Goal: Information Seeking & Learning: Check status

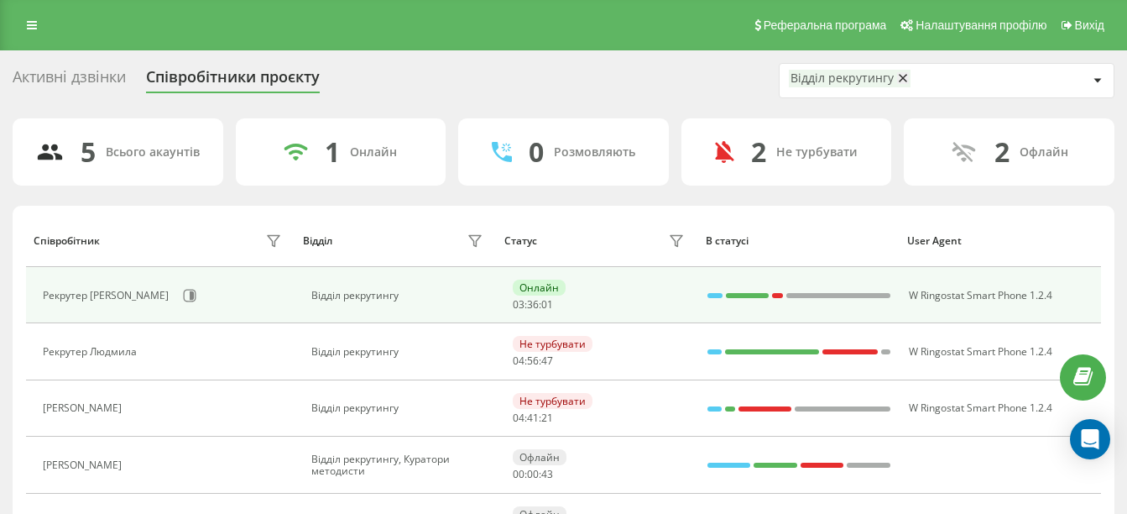
click at [156, 293] on div "Рекрутер [PERSON_NAME]" at bounding box center [164, 295] width 243 height 29
click at [177, 293] on button at bounding box center [189, 295] width 25 height 25
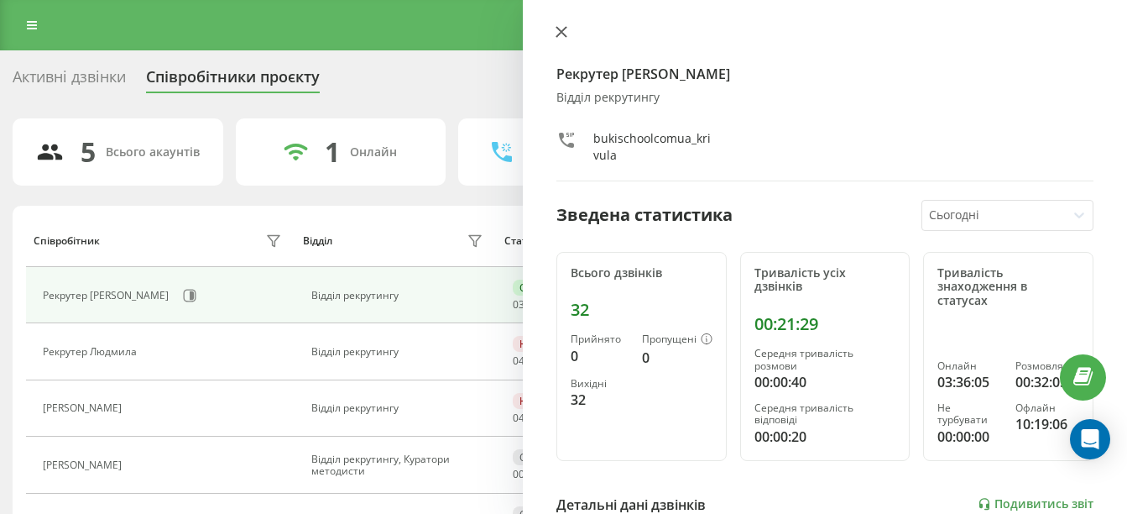
click at [557, 30] on icon at bounding box center [562, 32] width 12 height 12
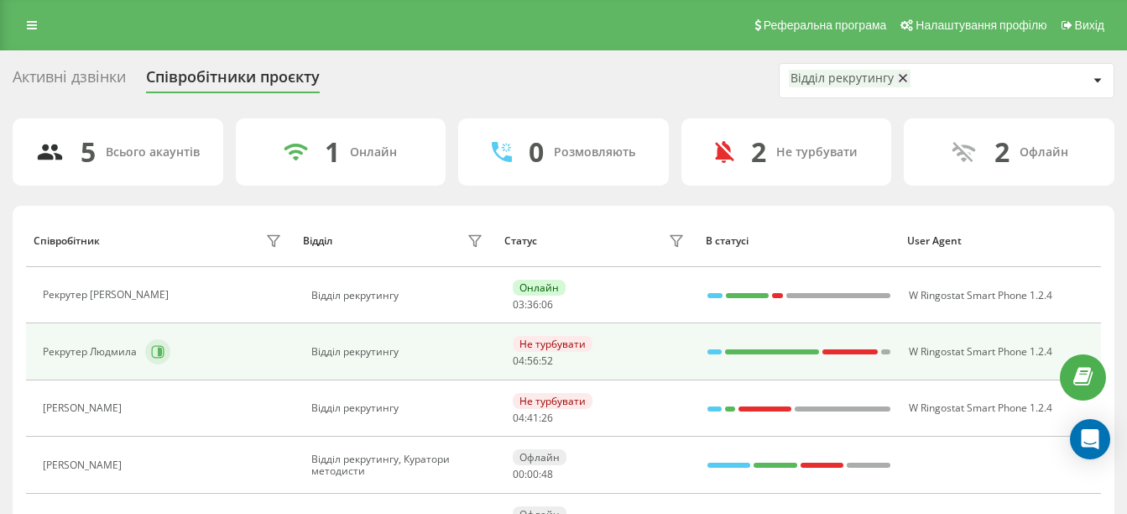
click at [159, 350] on icon at bounding box center [160, 352] width 4 height 8
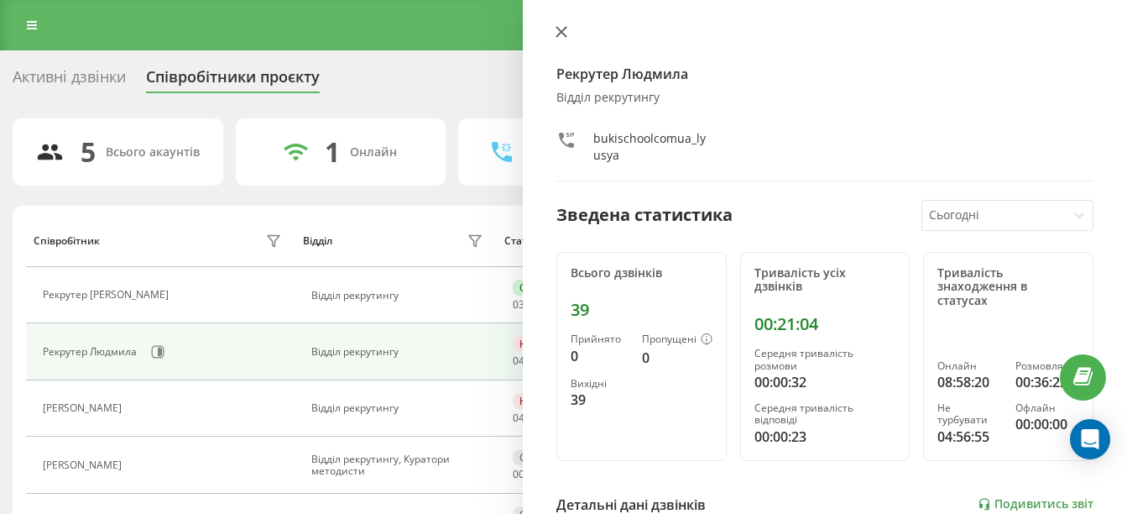
click at [552, 36] on button at bounding box center [562, 33] width 22 height 16
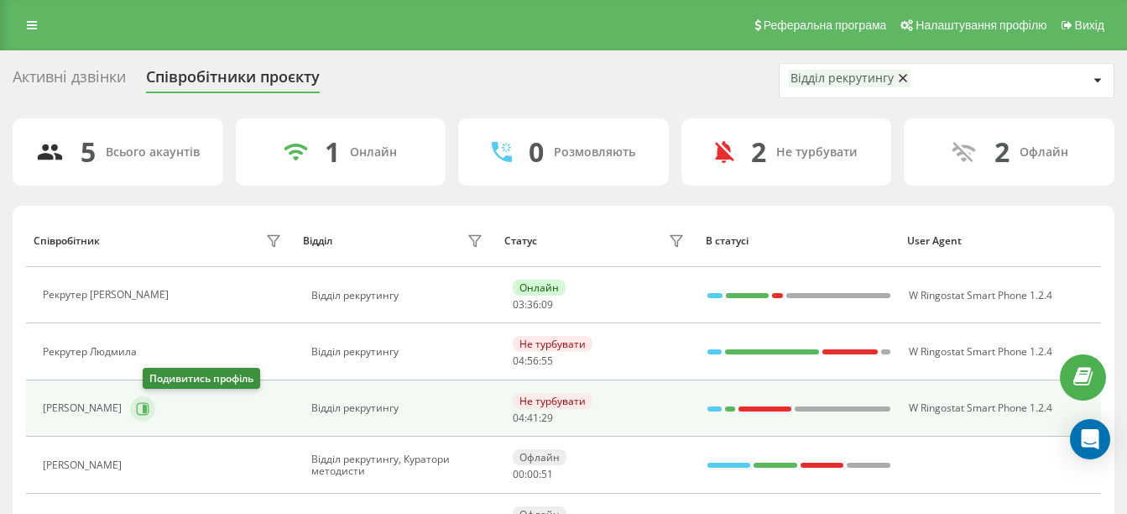
click at [149, 410] on icon at bounding box center [143, 408] width 13 height 13
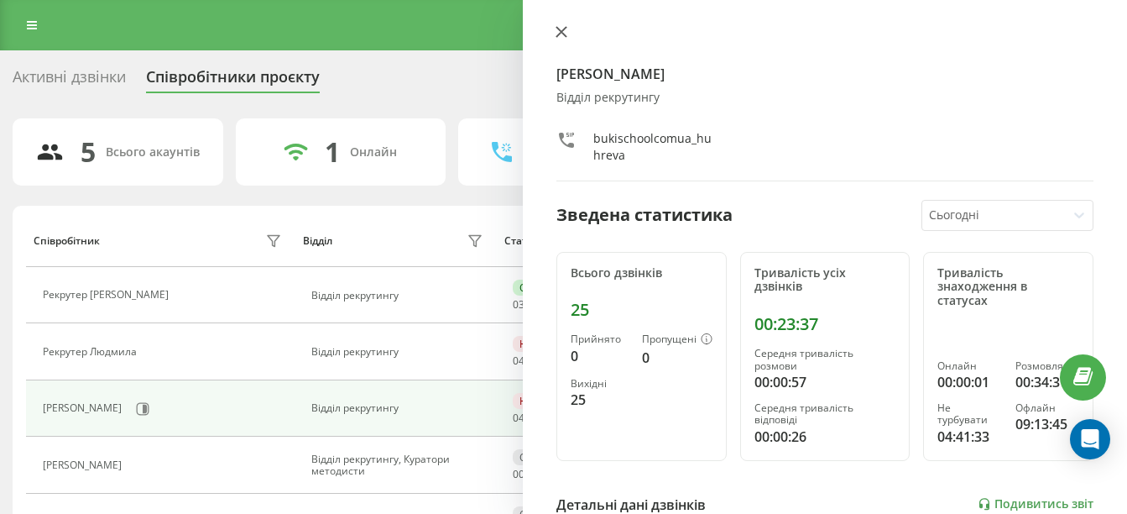
click at [569, 29] on button at bounding box center [562, 33] width 22 height 16
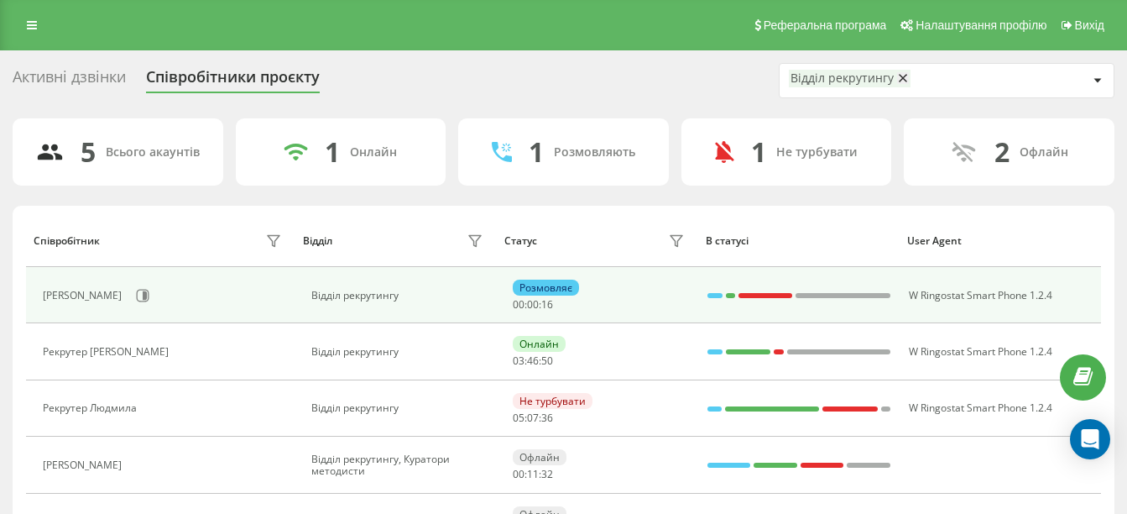
click at [161, 279] on td "[PERSON_NAME]" at bounding box center [160, 295] width 269 height 56
click at [147, 295] on icon at bounding box center [145, 295] width 4 height 8
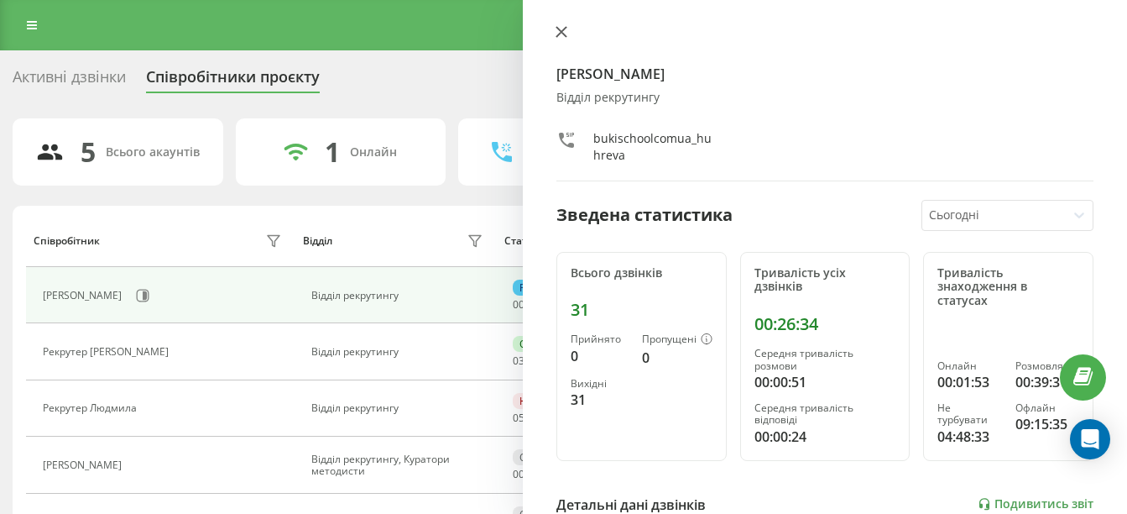
click at [562, 28] on icon at bounding box center [562, 32] width 12 height 12
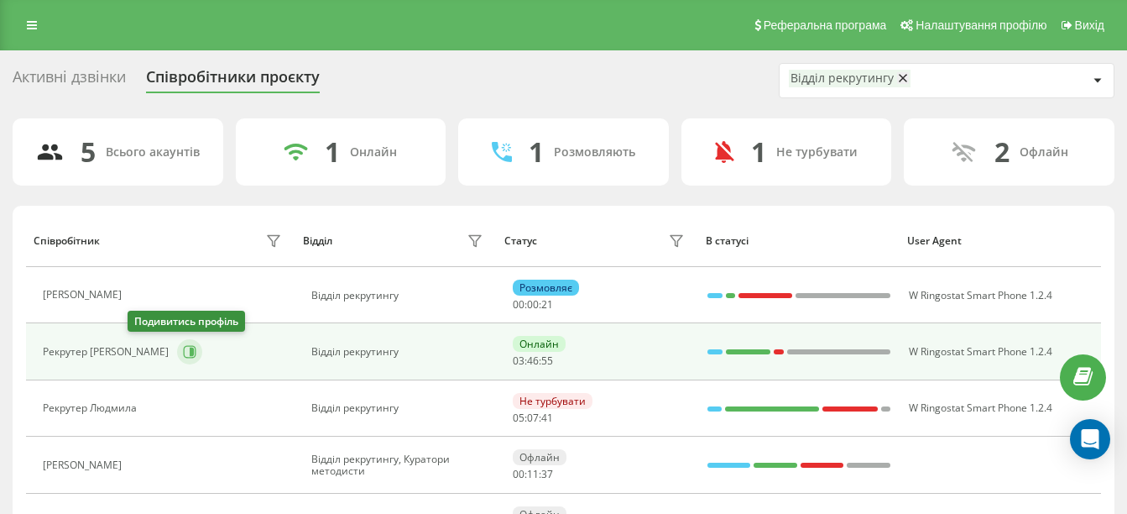
click at [183, 358] on icon at bounding box center [189, 351] width 13 height 13
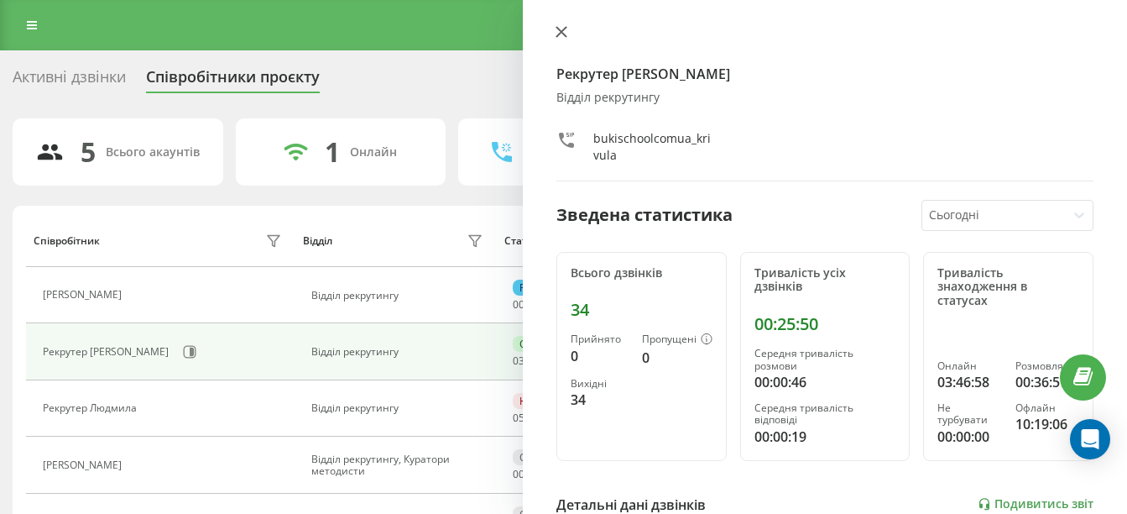
click at [560, 25] on button at bounding box center [562, 33] width 22 height 16
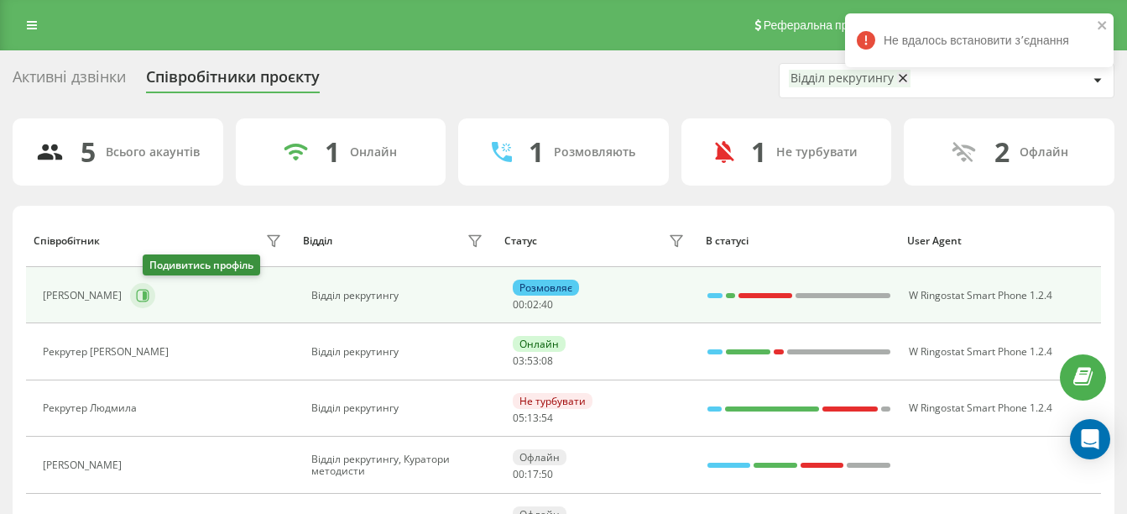
click at [155, 286] on button at bounding box center [142, 295] width 25 height 25
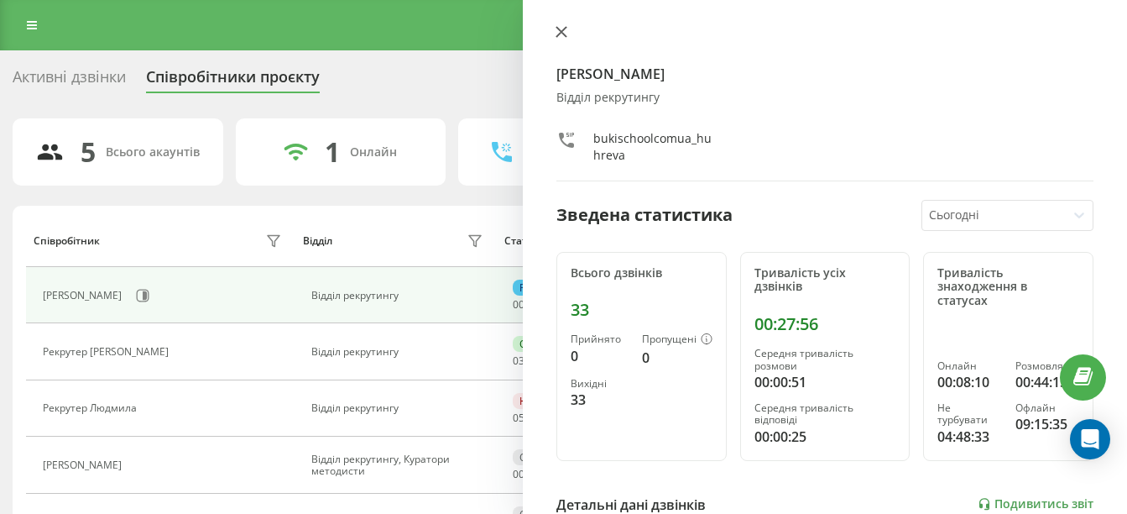
click at [558, 40] on button at bounding box center [562, 33] width 22 height 16
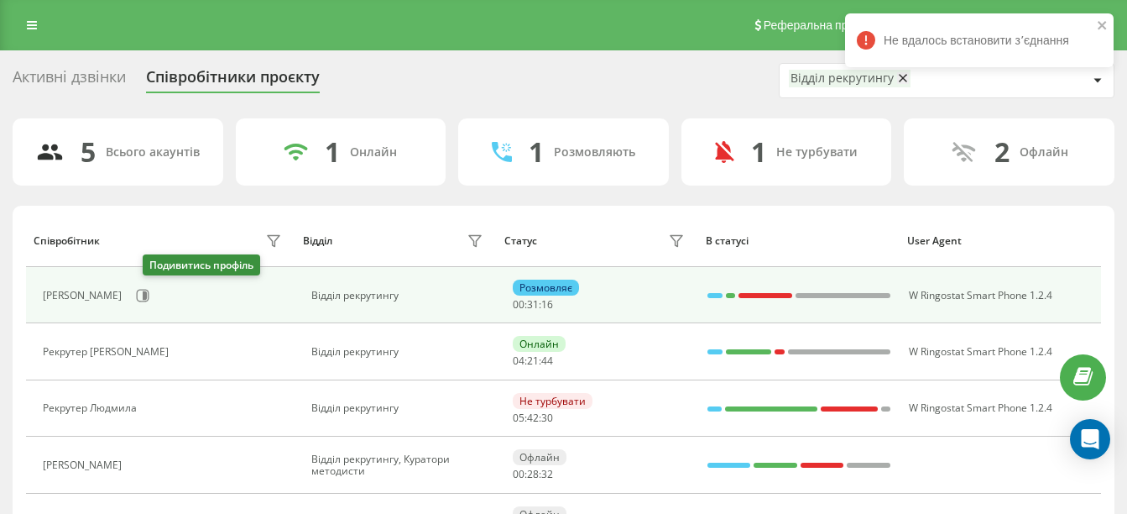
click at [141, 284] on div "[PERSON_NAME]" at bounding box center [164, 295] width 243 height 29
click at [147, 290] on button at bounding box center [142, 295] width 25 height 25
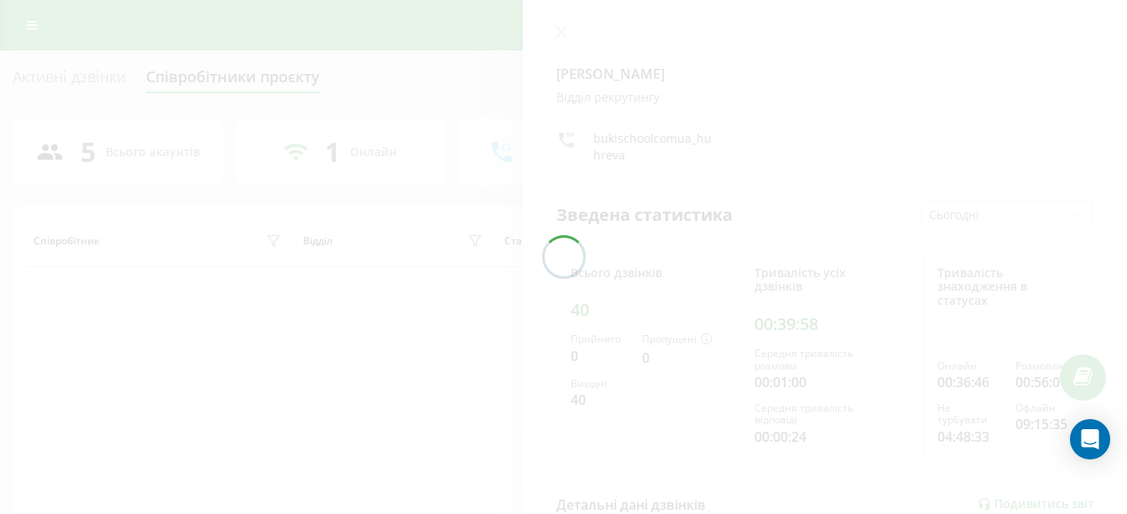
click at [557, 28] on div at bounding box center [563, 257] width 1127 height 514
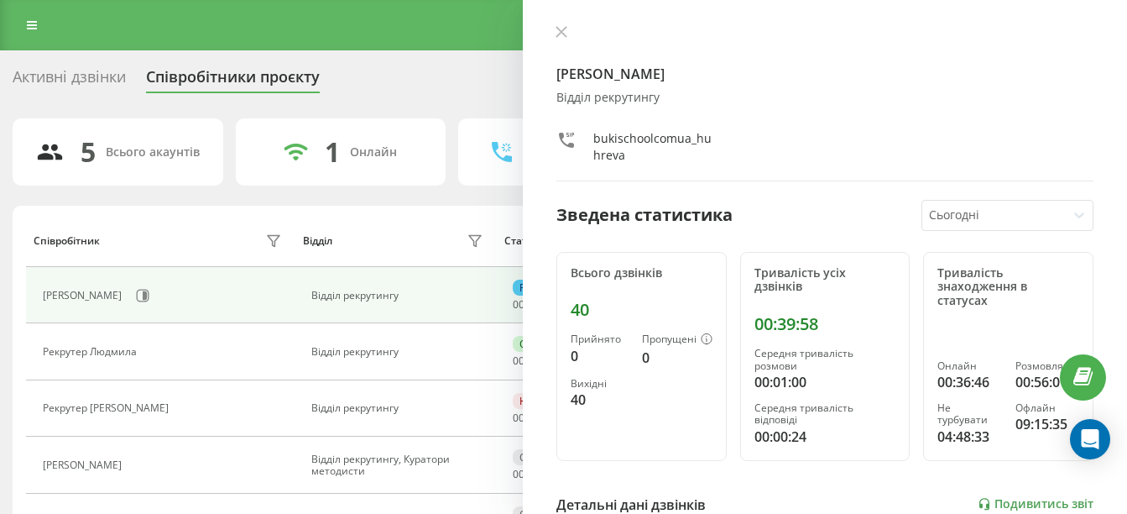
click at [557, 28] on icon at bounding box center [562, 32] width 10 height 10
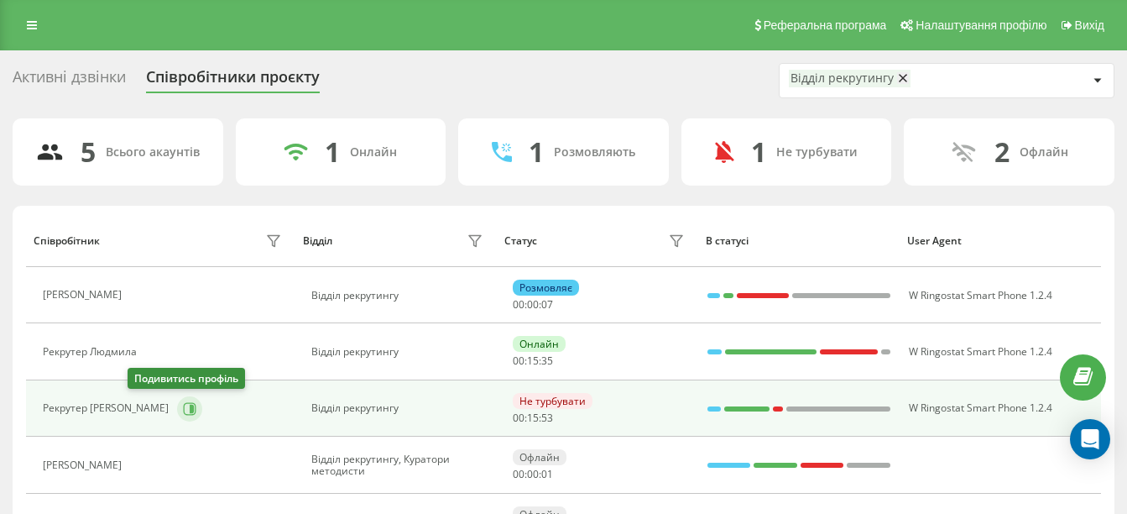
click at [183, 406] on icon at bounding box center [189, 408] width 13 height 13
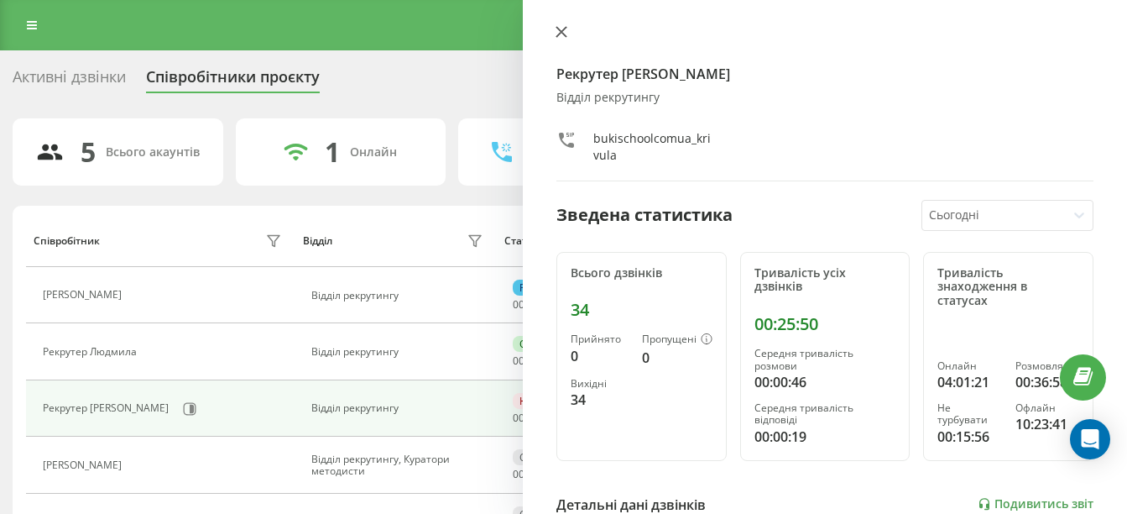
click at [571, 30] on button at bounding box center [562, 33] width 22 height 16
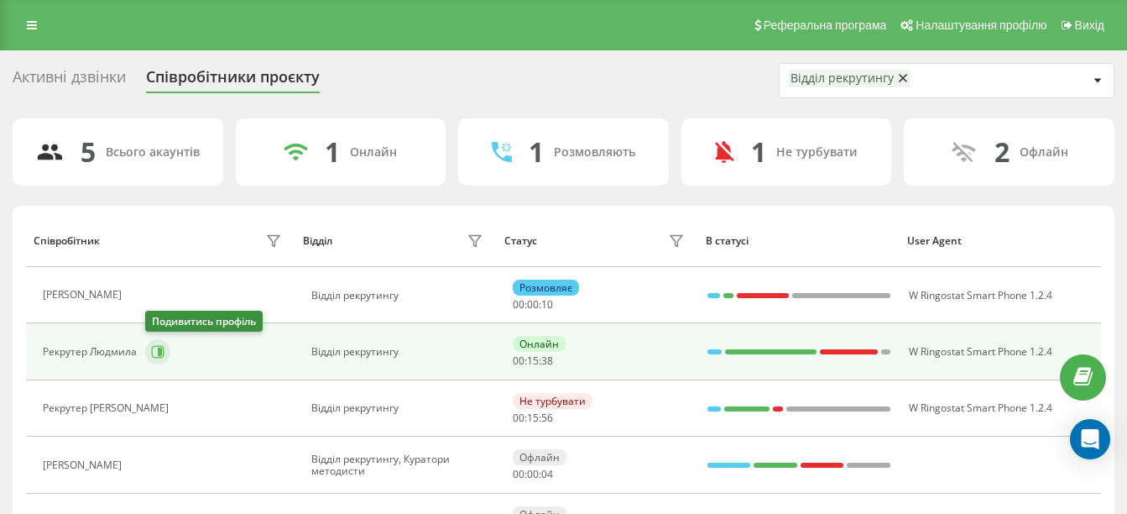
click at [165, 358] on button at bounding box center [157, 351] width 25 height 25
